Goal: Navigation & Orientation: Find specific page/section

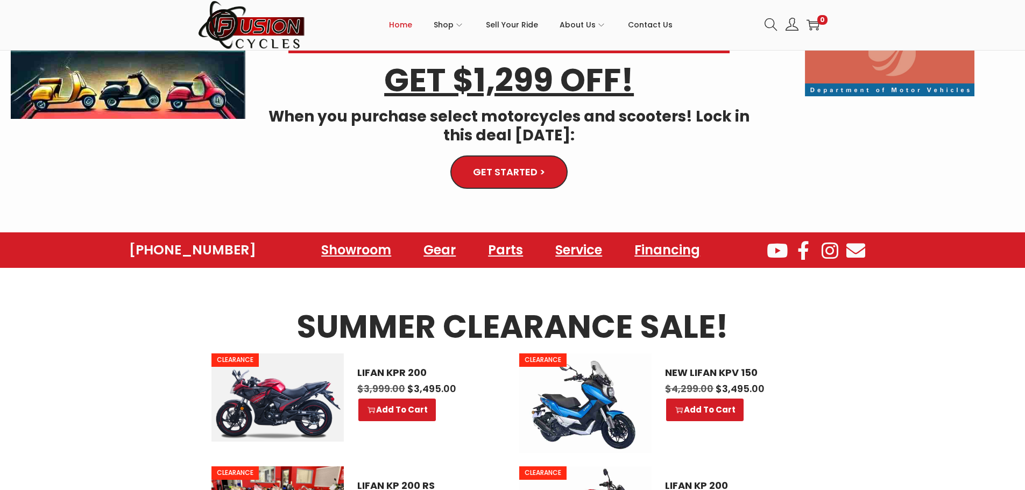
scroll to position [430, 0]
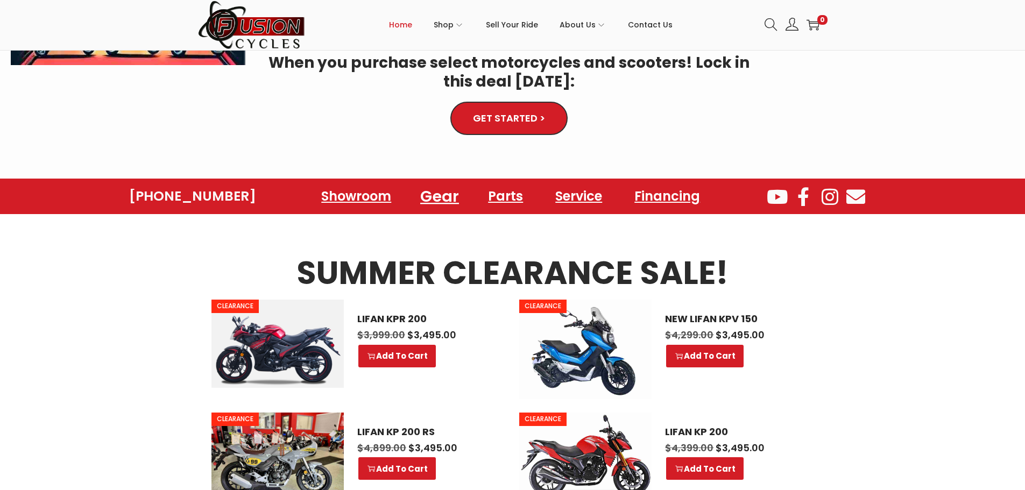
click at [435, 193] on link "Gear" at bounding box center [439, 197] width 65 height 30
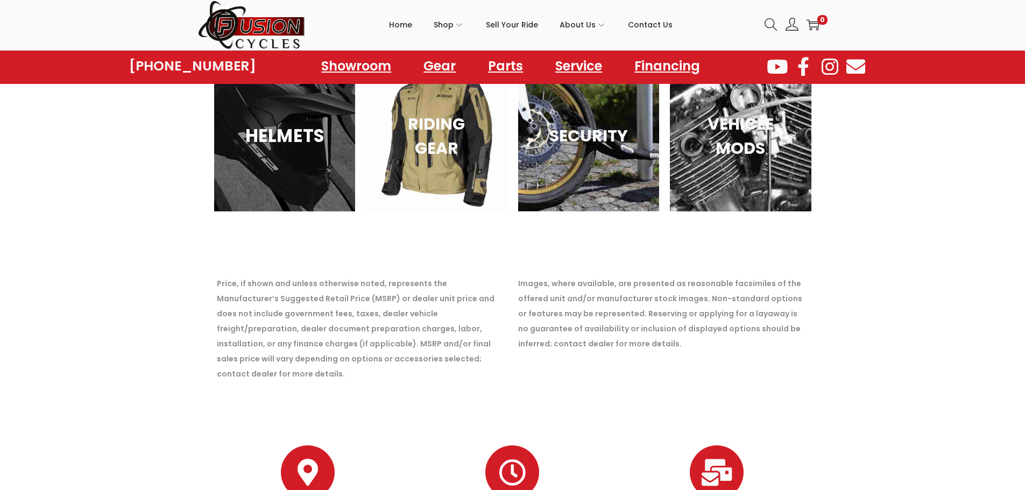
scroll to position [1823, 0]
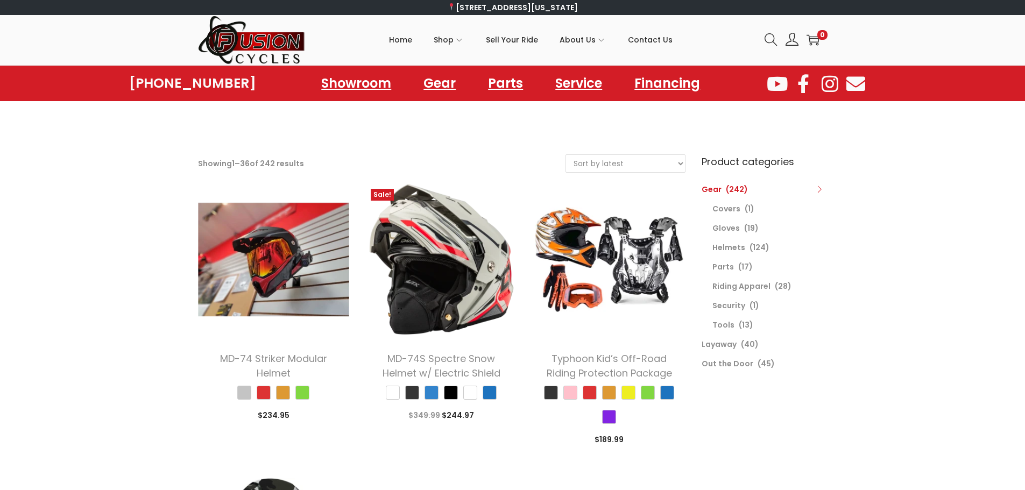
click at [751, 245] on span "(124)" at bounding box center [759, 247] width 20 height 11
click at [735, 250] on link "Helmets" at bounding box center [728, 247] width 33 height 11
click at [732, 247] on link "Helmets" at bounding box center [728, 247] width 33 height 11
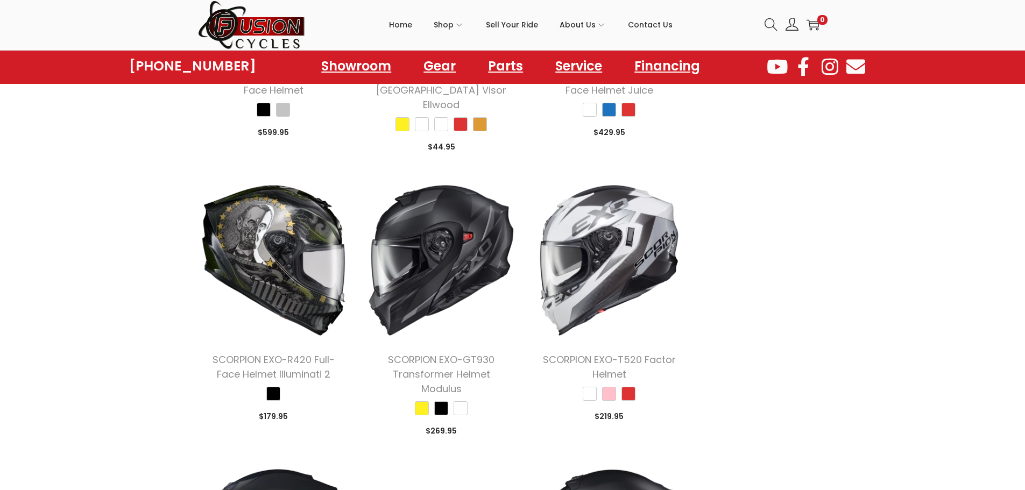
scroll to position [1668, 0]
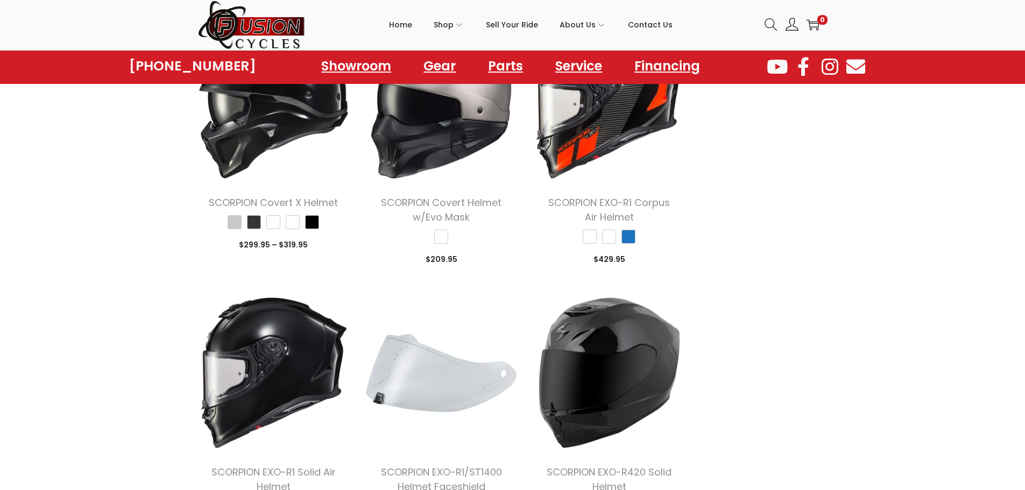
scroll to position [3227, 0]
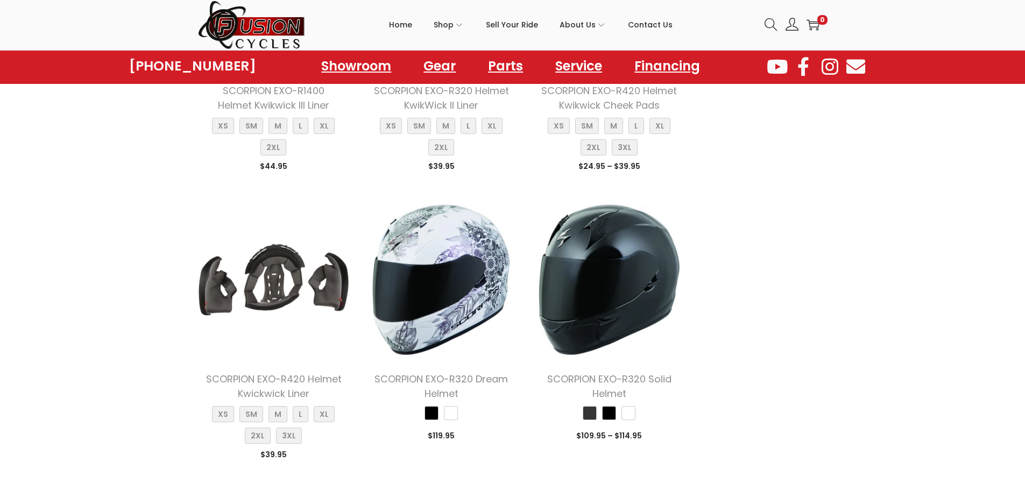
scroll to position [4465, 0]
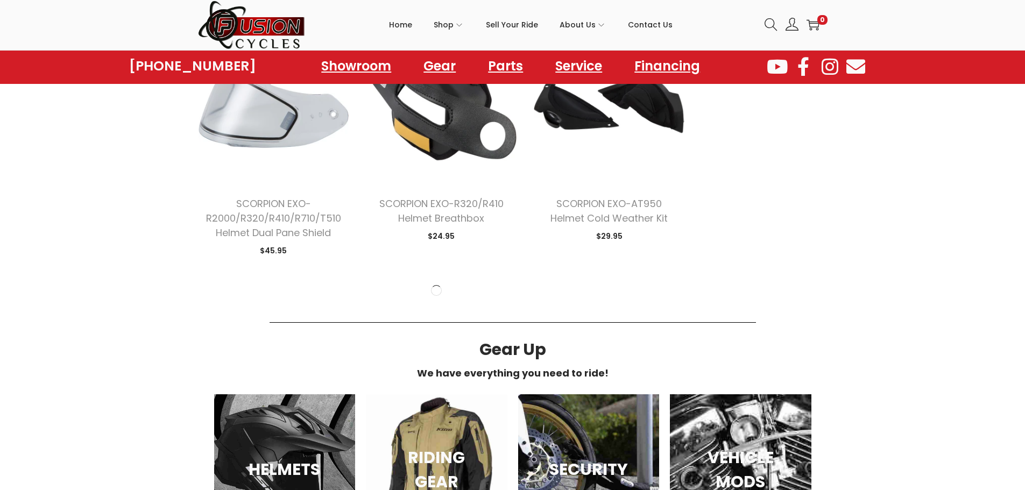
scroll to position [8168, 0]
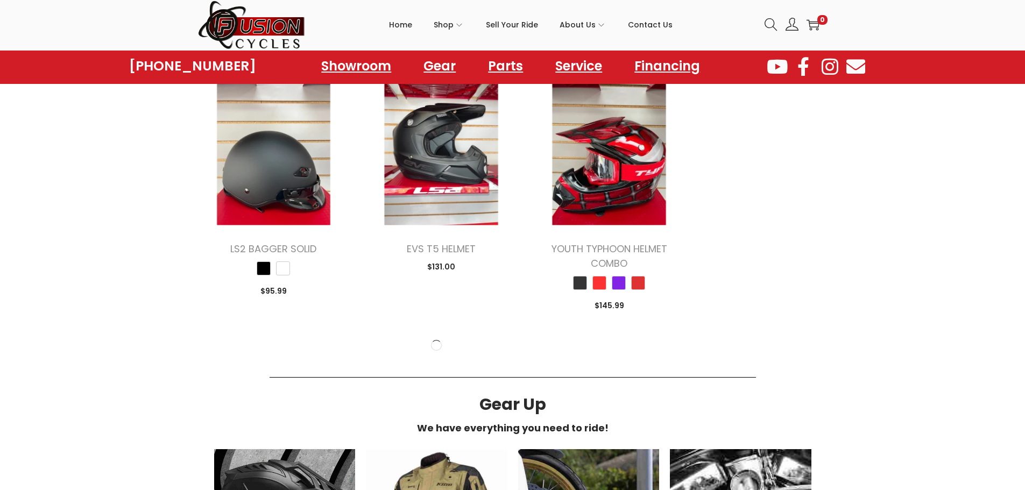
scroll to position [9621, 0]
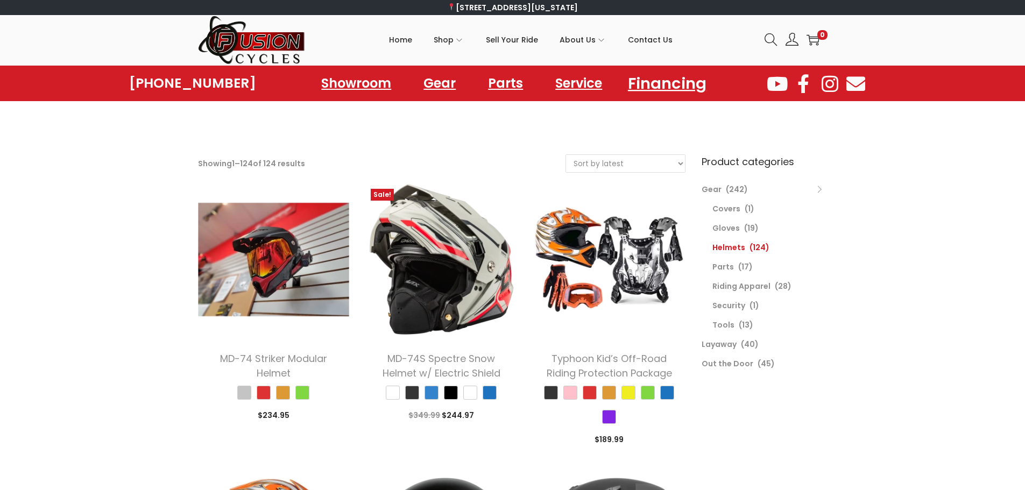
click at [664, 84] on link "Financing" at bounding box center [667, 83] width 104 height 30
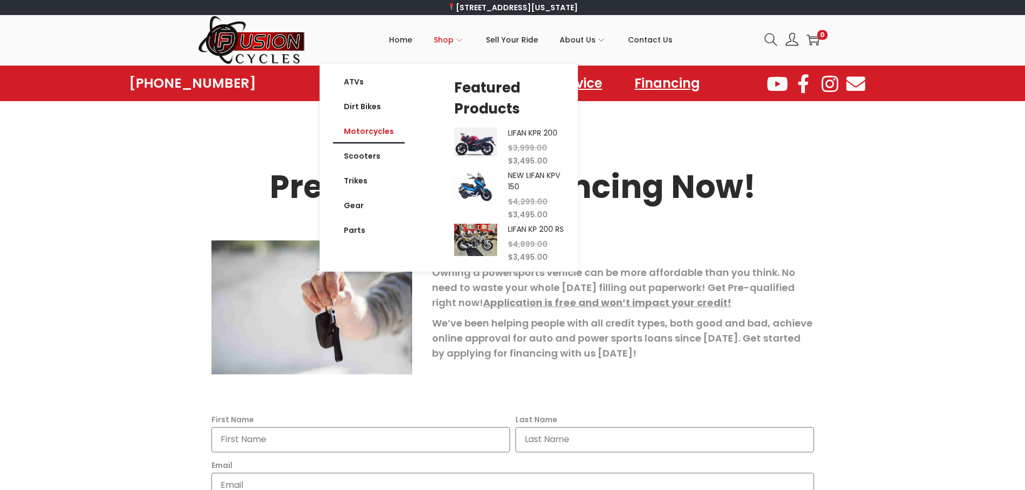
click at [351, 132] on link "Motorcycles" at bounding box center [369, 131] width 72 height 25
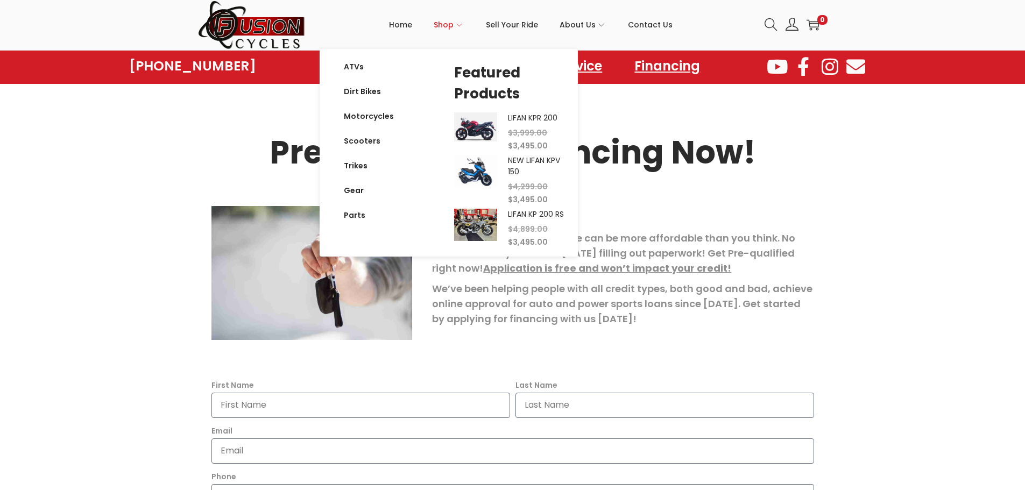
scroll to position [54, 0]
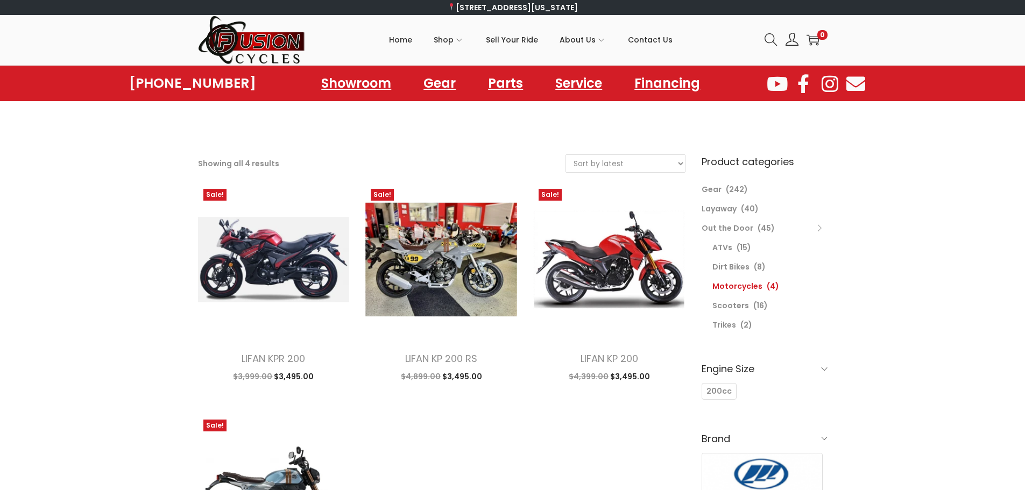
click at [273, 41] on img at bounding box center [252, 40] width 108 height 50
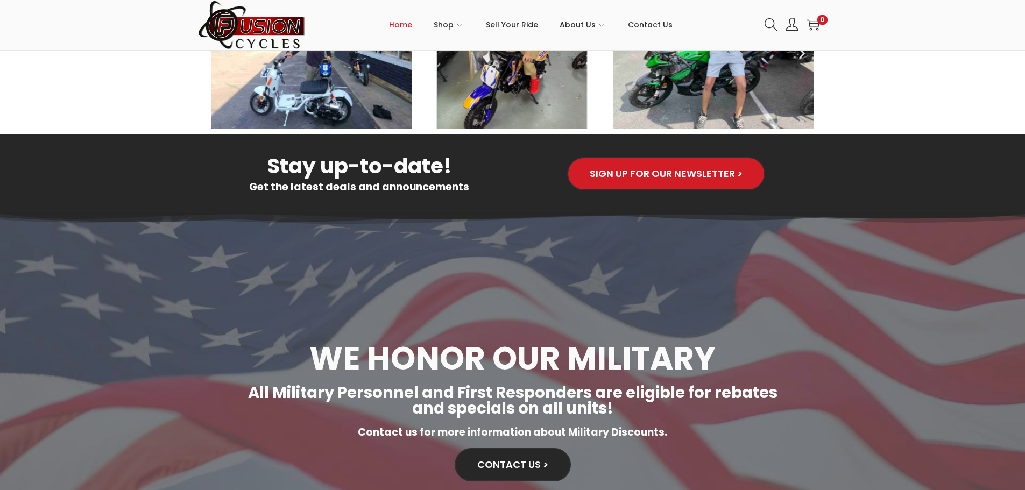
scroll to position [2378, 0]
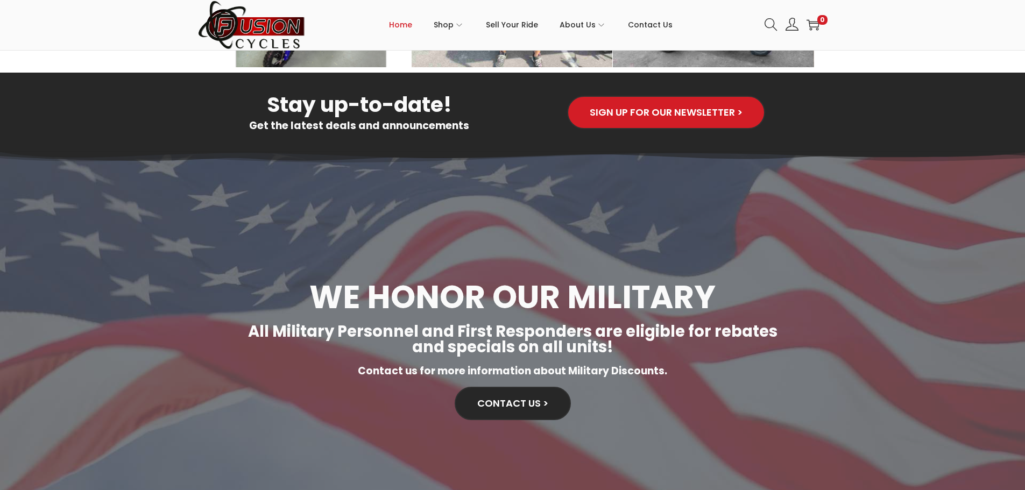
click at [509, 399] on span "Contact Us >" at bounding box center [512, 404] width 70 height 10
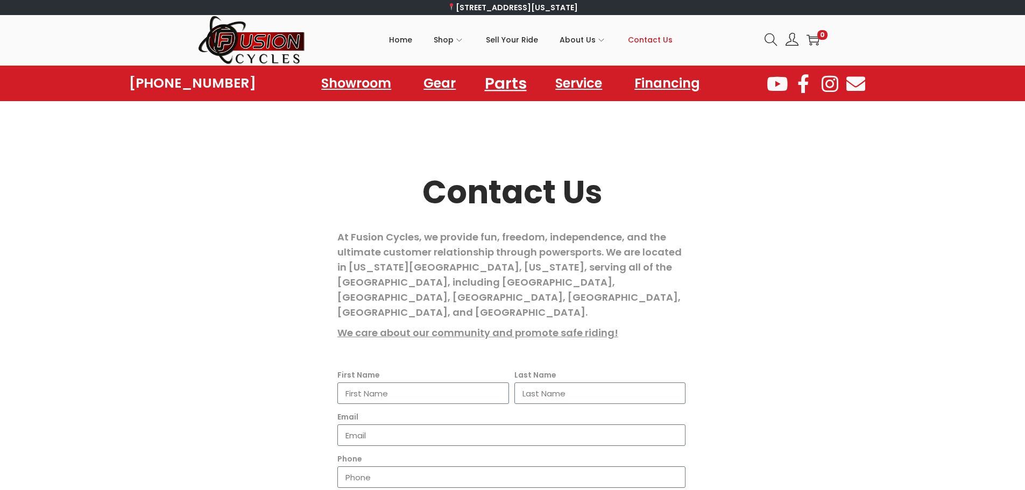
click at [503, 87] on link "Parts" at bounding box center [506, 83] width 68 height 30
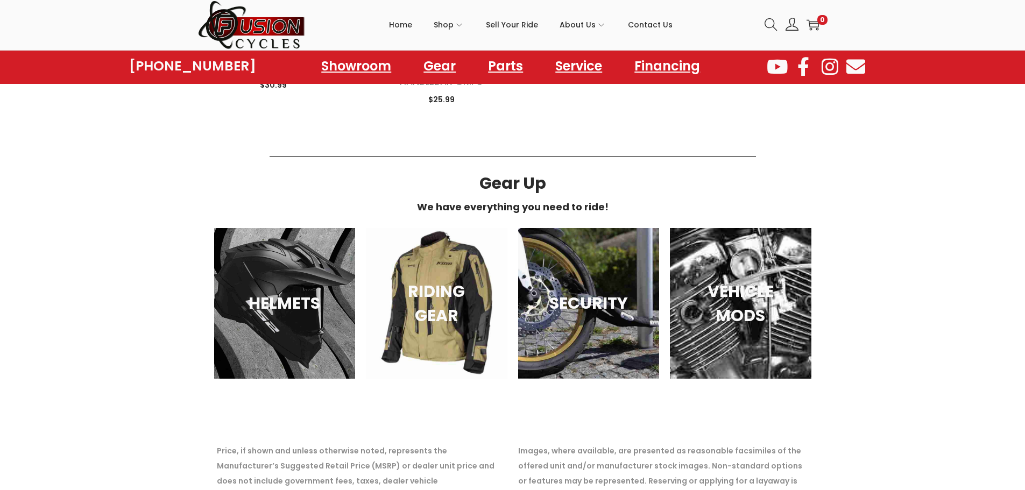
scroll to position [1506, 0]
